Goal: Browse casually

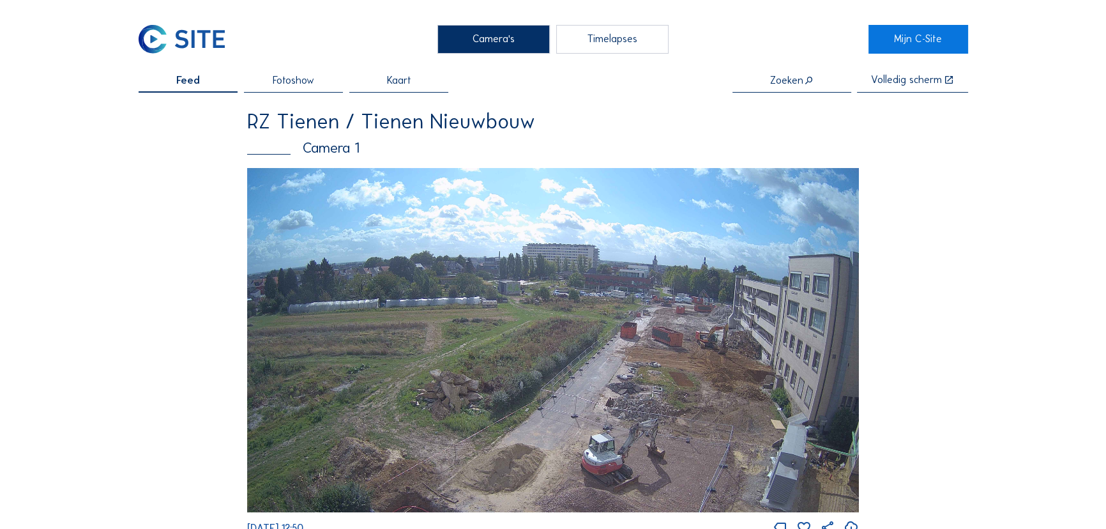
click at [692, 344] on img at bounding box center [553, 340] width 612 height 344
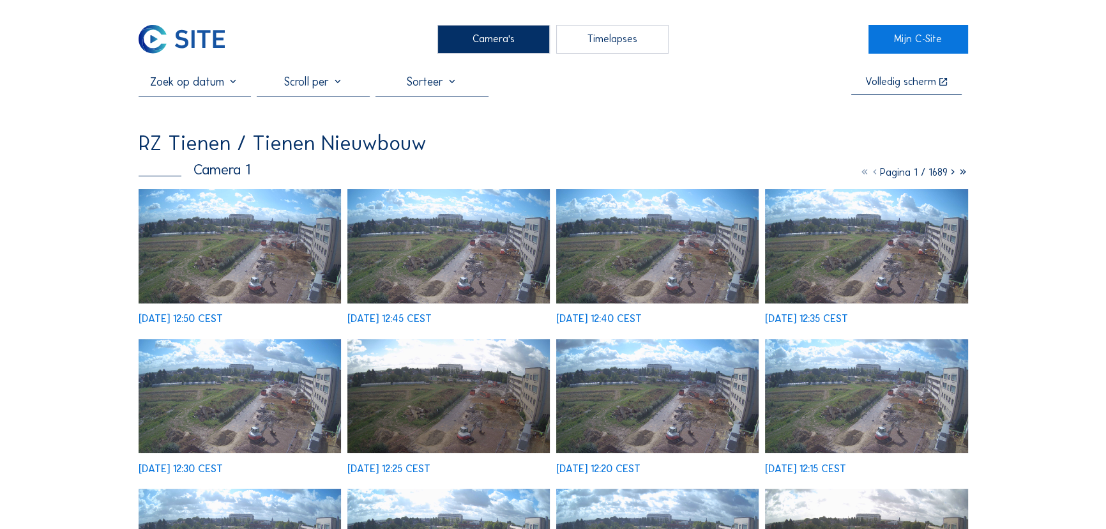
click at [299, 276] on img at bounding box center [240, 246] width 203 height 114
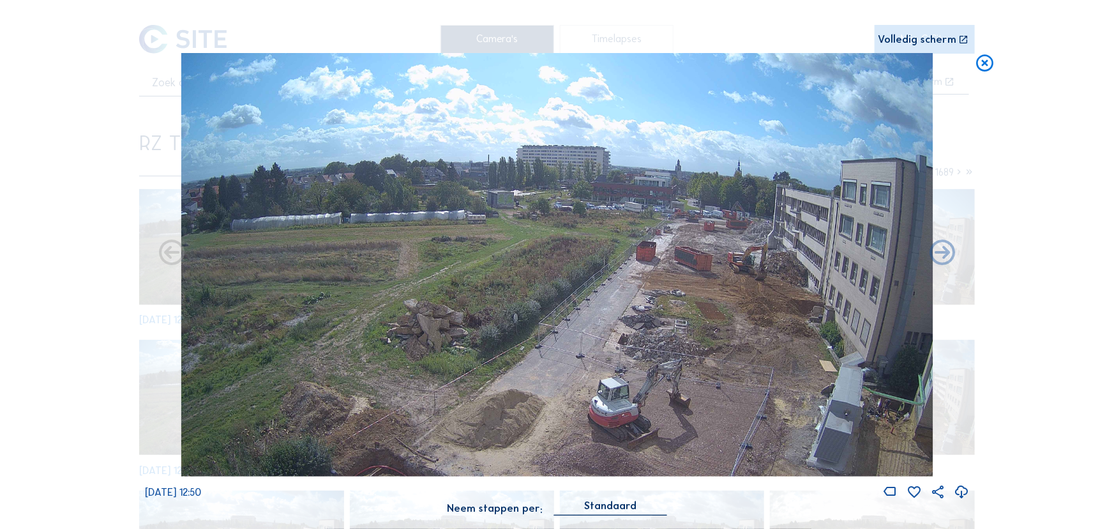
click at [626, 360] on img at bounding box center [557, 264] width 752 height 423
